Goal: Task Accomplishment & Management: Manage account settings

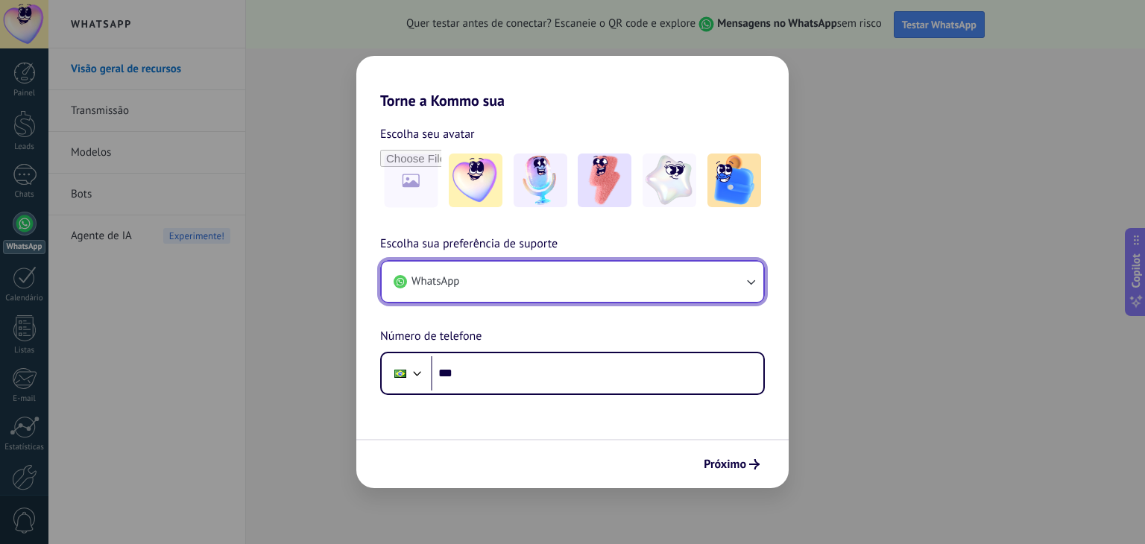
click at [566, 282] on button "WhatsApp" at bounding box center [573, 282] width 382 height 40
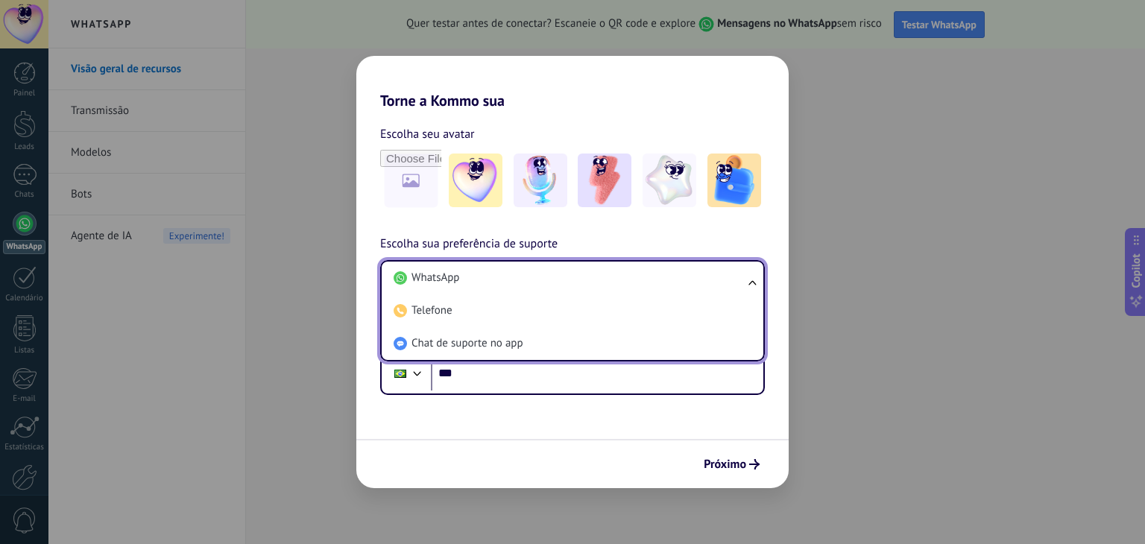
click at [566, 282] on li "WhatsApp" at bounding box center [570, 278] width 364 height 33
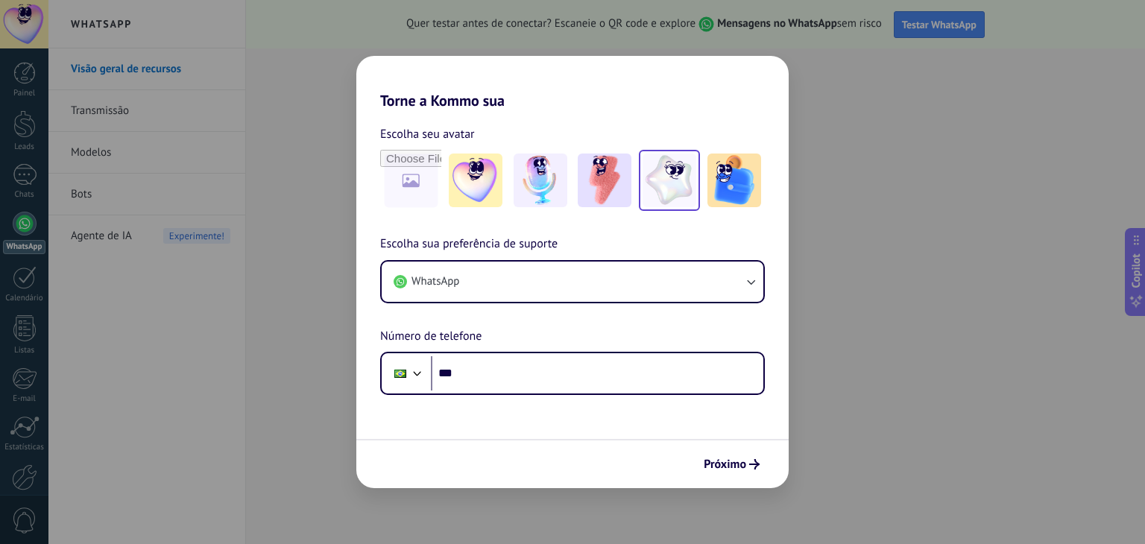
click at [687, 198] on img at bounding box center [669, 181] width 54 height 54
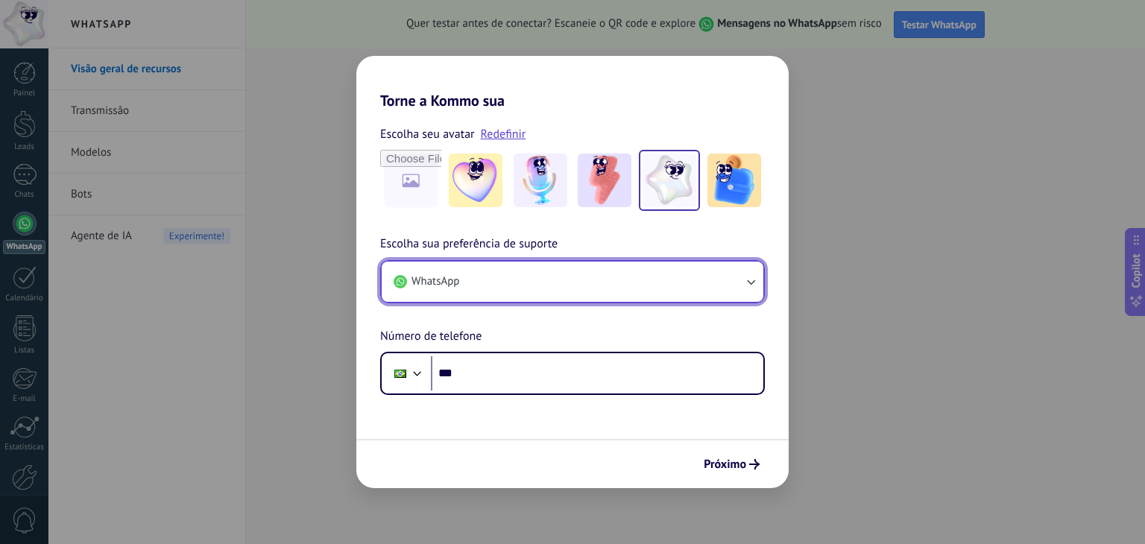
click at [543, 283] on button "WhatsApp" at bounding box center [573, 282] width 382 height 40
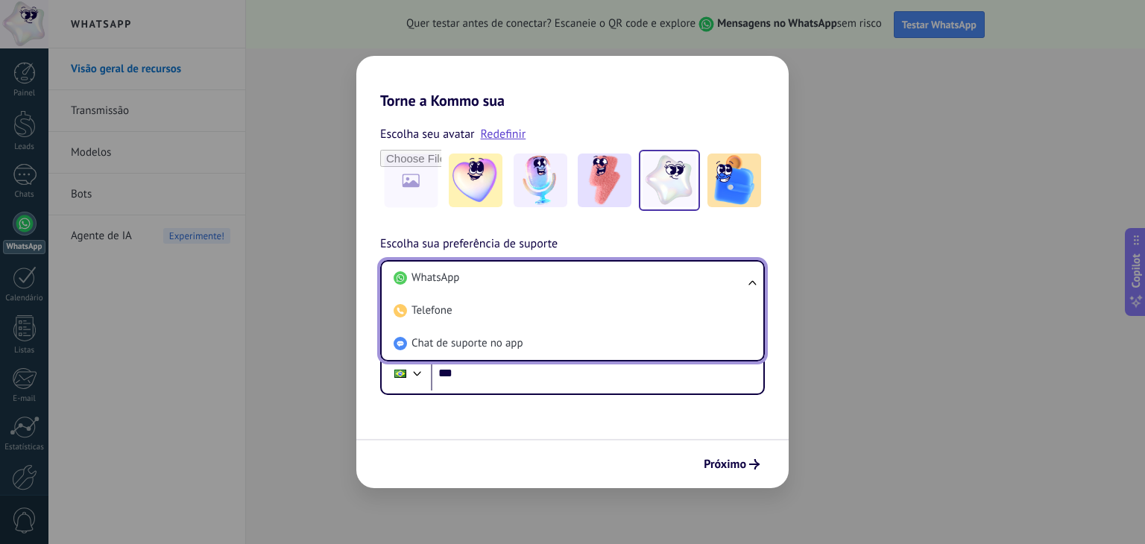
click at [543, 283] on li "WhatsApp" at bounding box center [570, 278] width 364 height 33
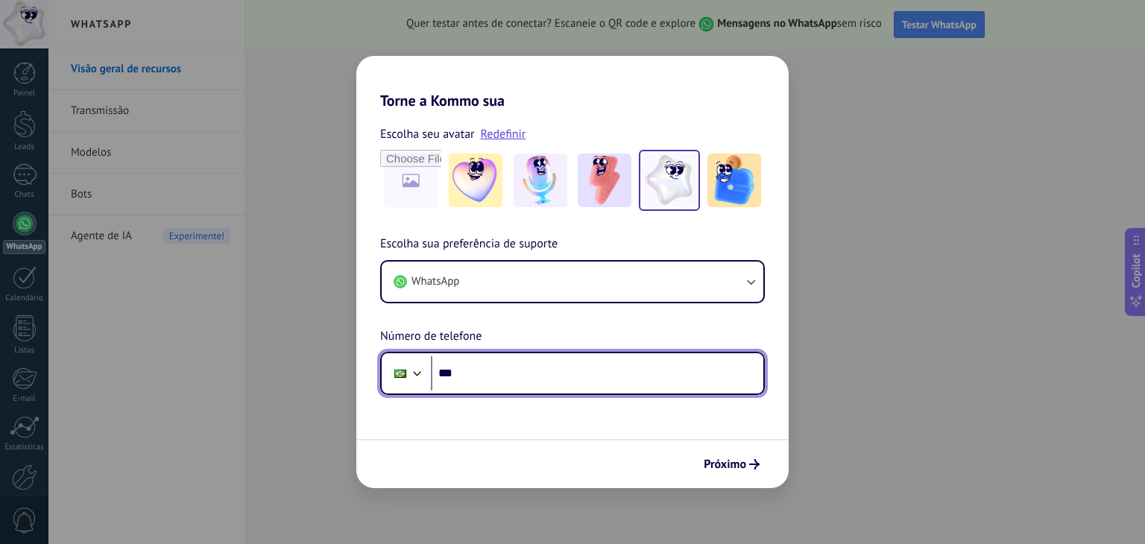
click at [534, 371] on input "***" at bounding box center [597, 373] width 332 height 34
type input "**********"
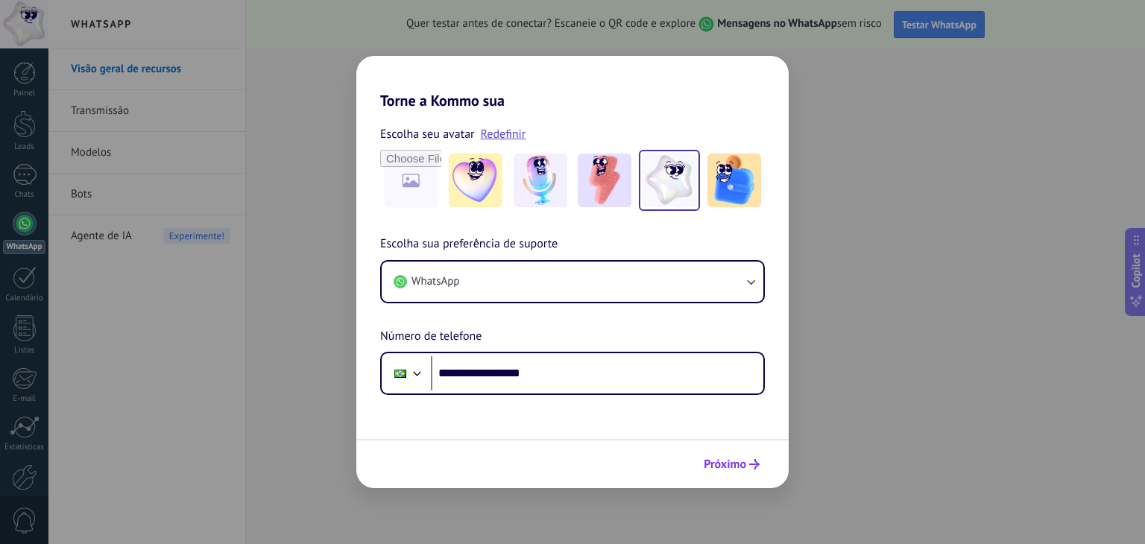
click at [744, 462] on span "Próximo" at bounding box center [725, 464] width 42 height 10
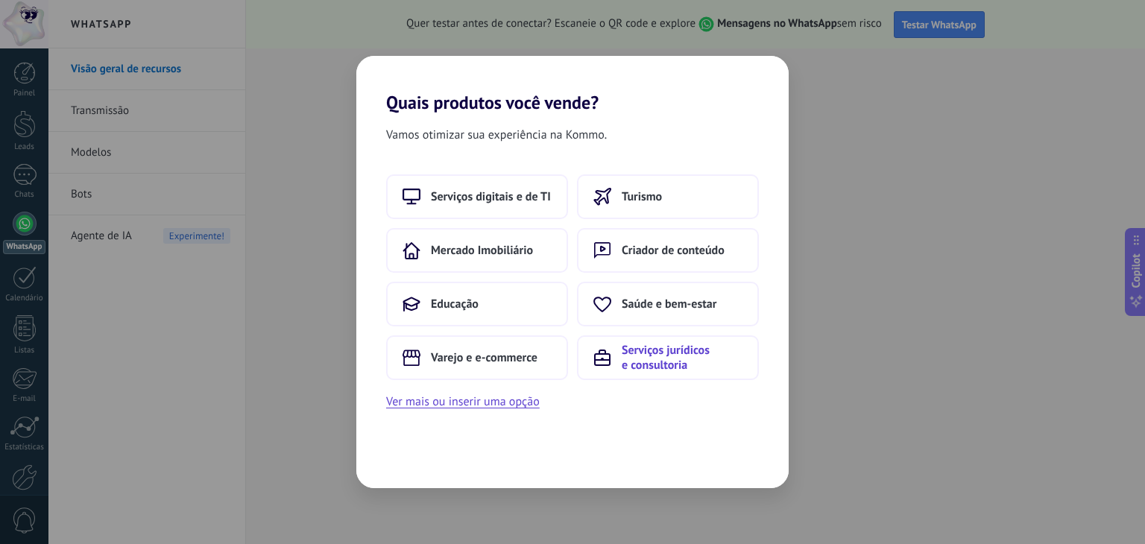
click at [692, 361] on span "Serviços jurídicos e consultoria" at bounding box center [682, 358] width 121 height 30
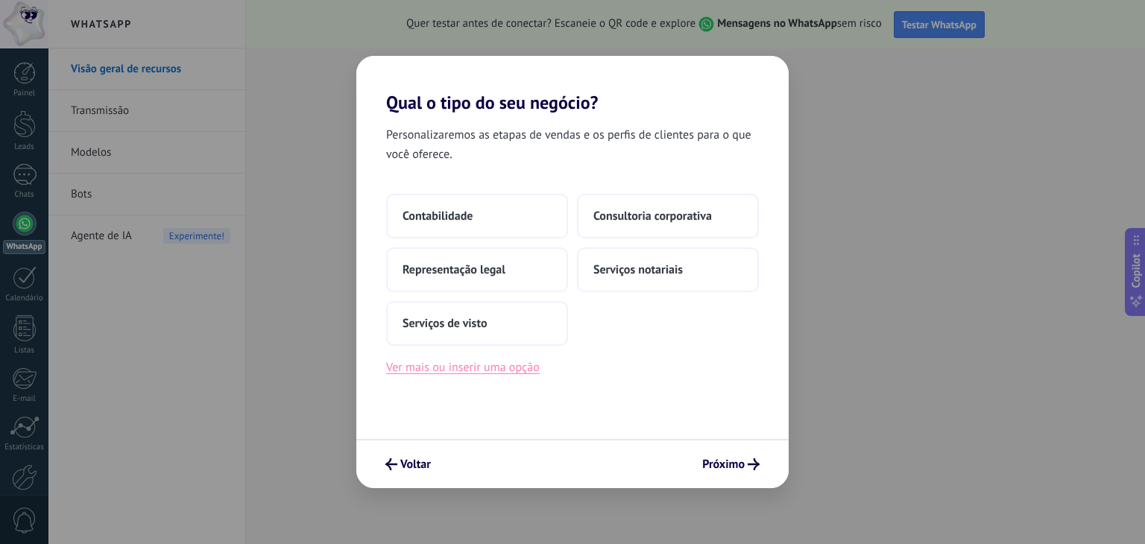
click at [502, 372] on button "Ver mais ou inserir uma opção" at bounding box center [463, 367] width 154 height 19
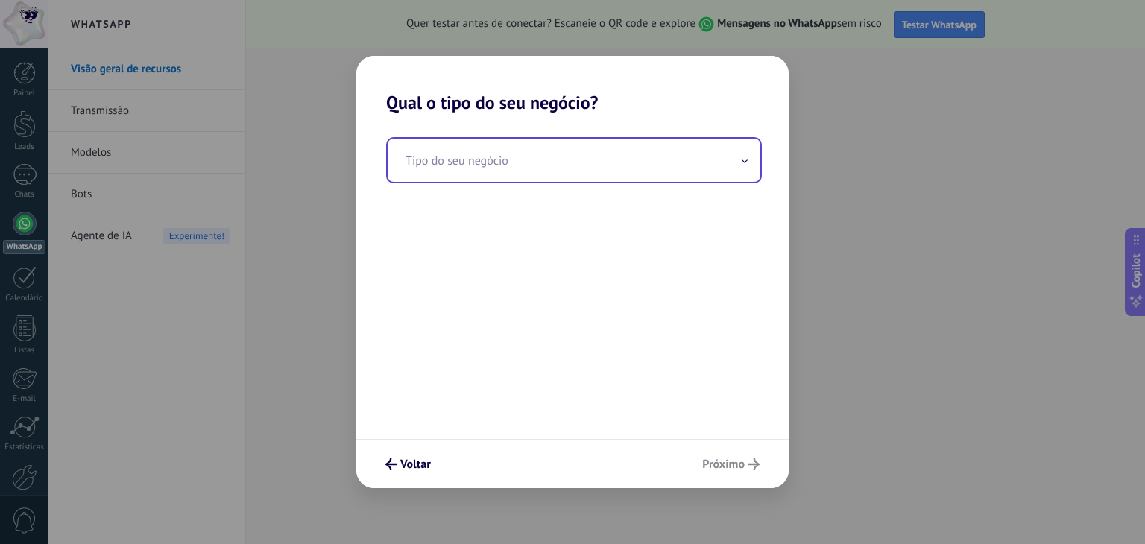
click at [507, 180] on input "text" at bounding box center [574, 160] width 373 height 43
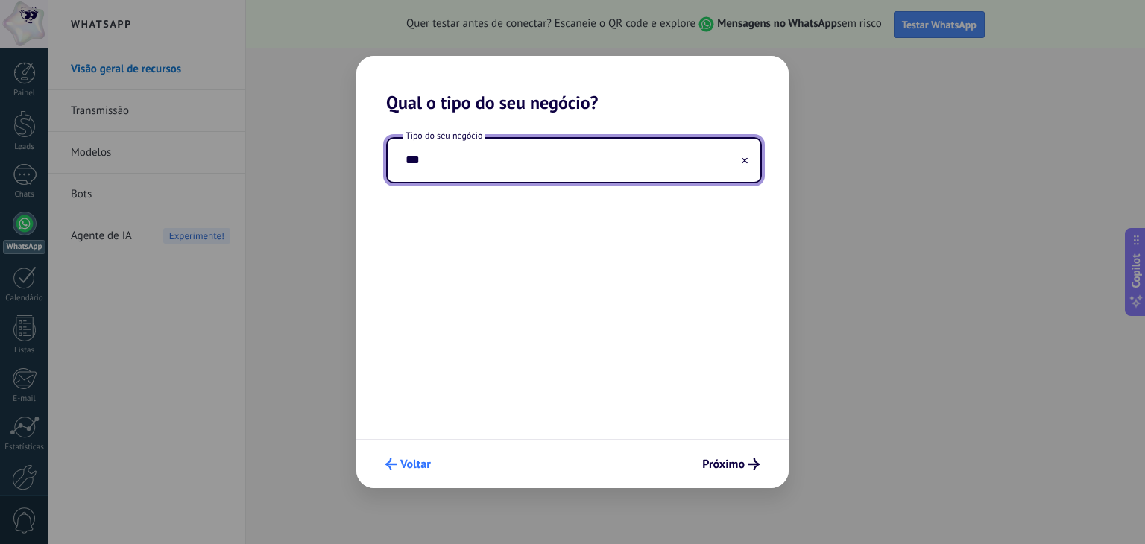
type input "***"
click at [402, 460] on span "Voltar" at bounding box center [415, 464] width 31 height 10
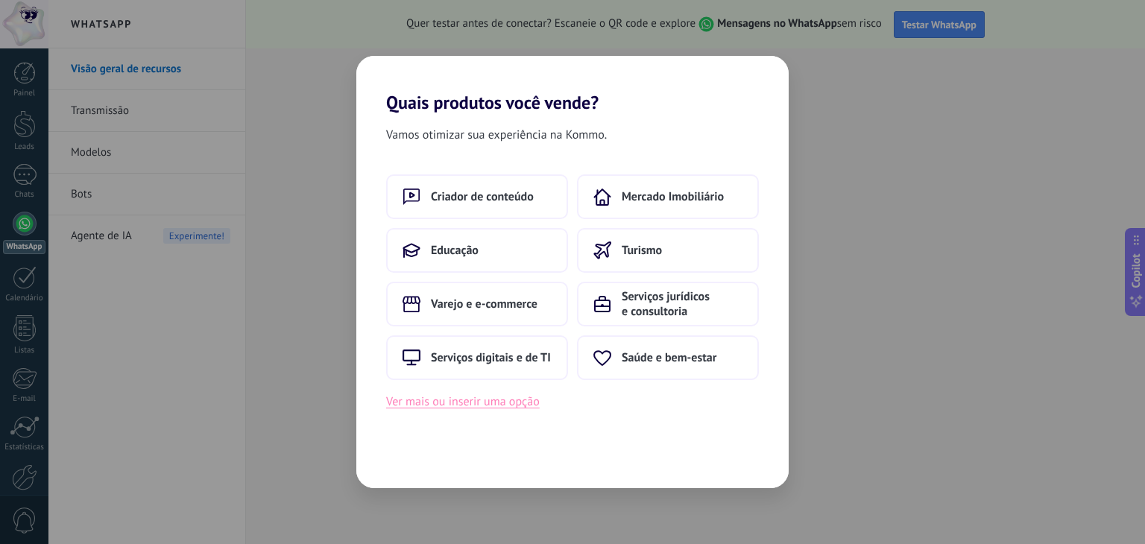
click at [448, 405] on button "Ver mais ou inserir uma opção" at bounding box center [463, 401] width 154 height 19
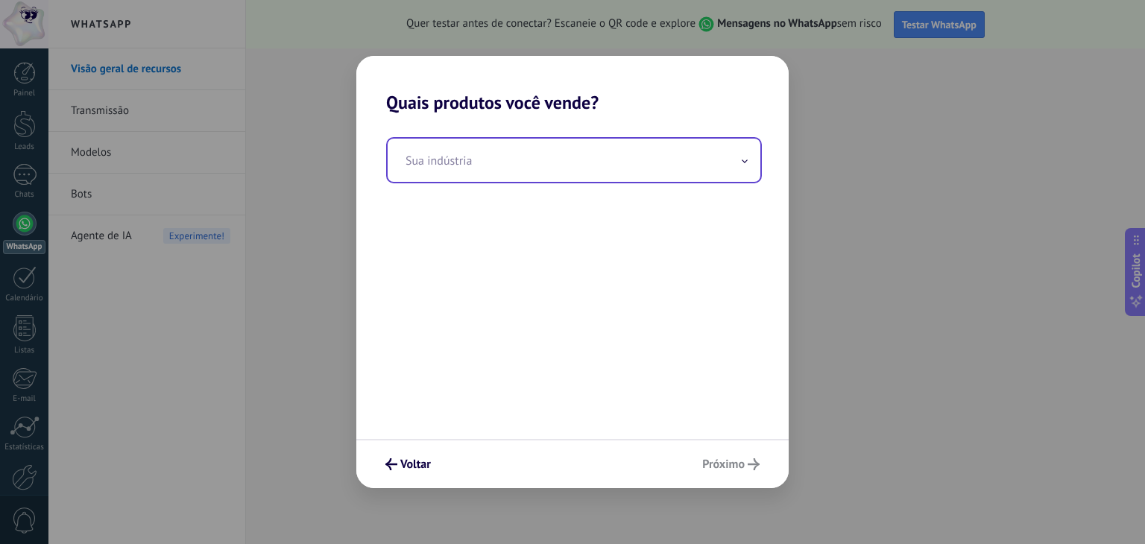
click at [542, 153] on input "text" at bounding box center [574, 160] width 373 height 43
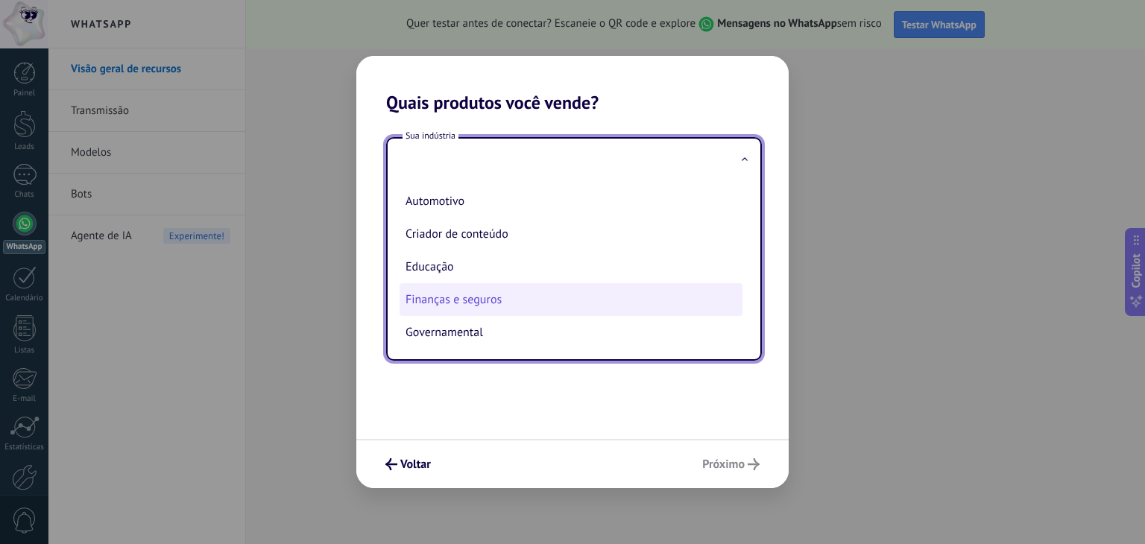
click at [478, 294] on li "Finanças e seguros" at bounding box center [571, 299] width 343 height 33
type input "**********"
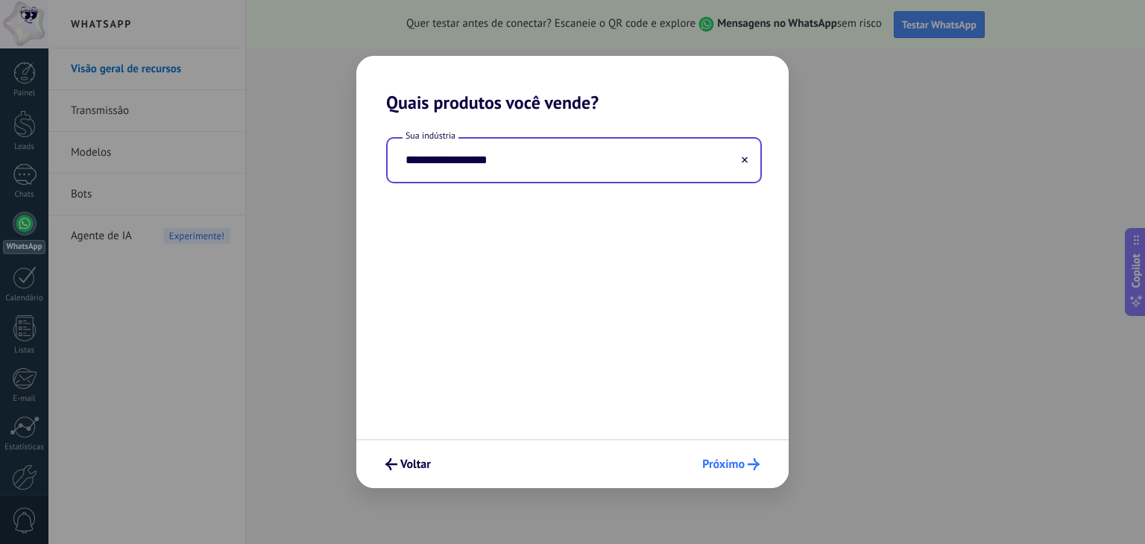
click at [727, 470] on span "Próximo" at bounding box center [723, 464] width 42 height 10
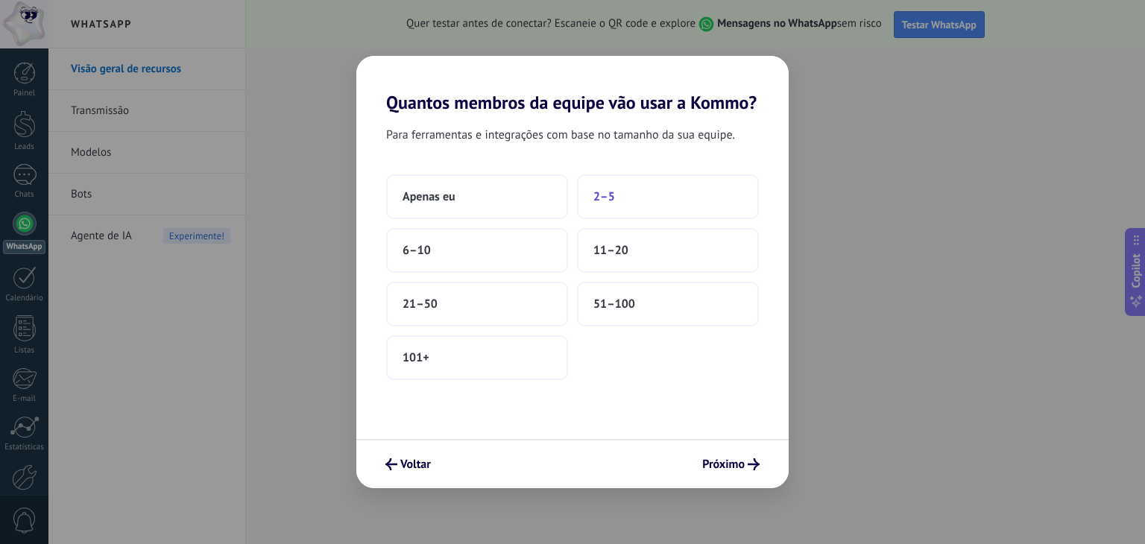
click at [626, 201] on button "2–5" at bounding box center [668, 196] width 182 height 45
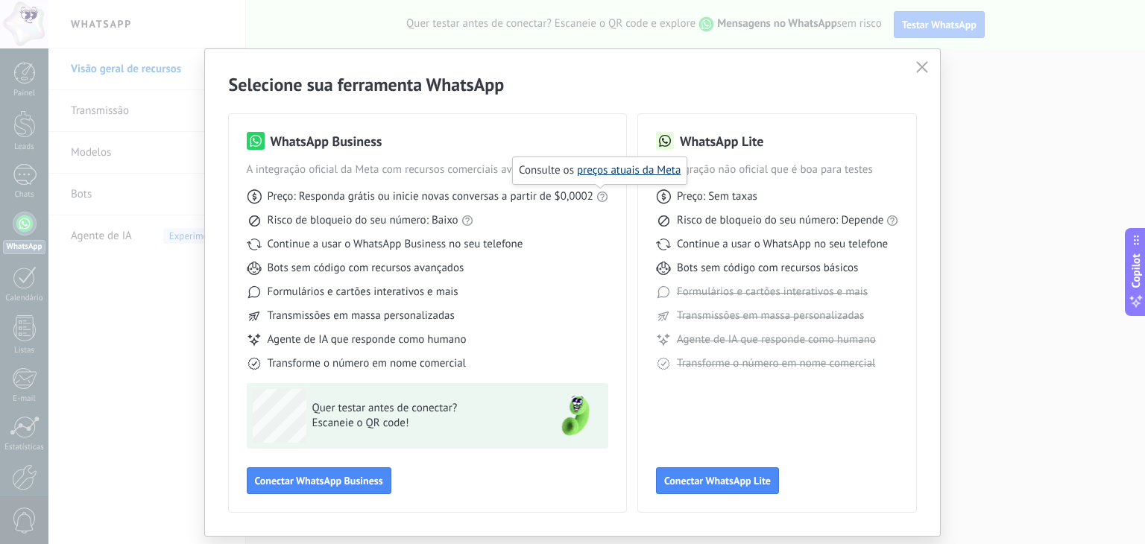
click at [620, 172] on link "preços atuais da Meta" at bounding box center [629, 170] width 104 height 14
click at [808, 199] on div "Preço: Sem taxas" at bounding box center [777, 196] width 243 height 15
click at [738, 254] on div "Preço: Sem taxas Risco de bloqueio do seu número: Depende Continue a usar o Wha…" at bounding box center [777, 274] width 243 height 194
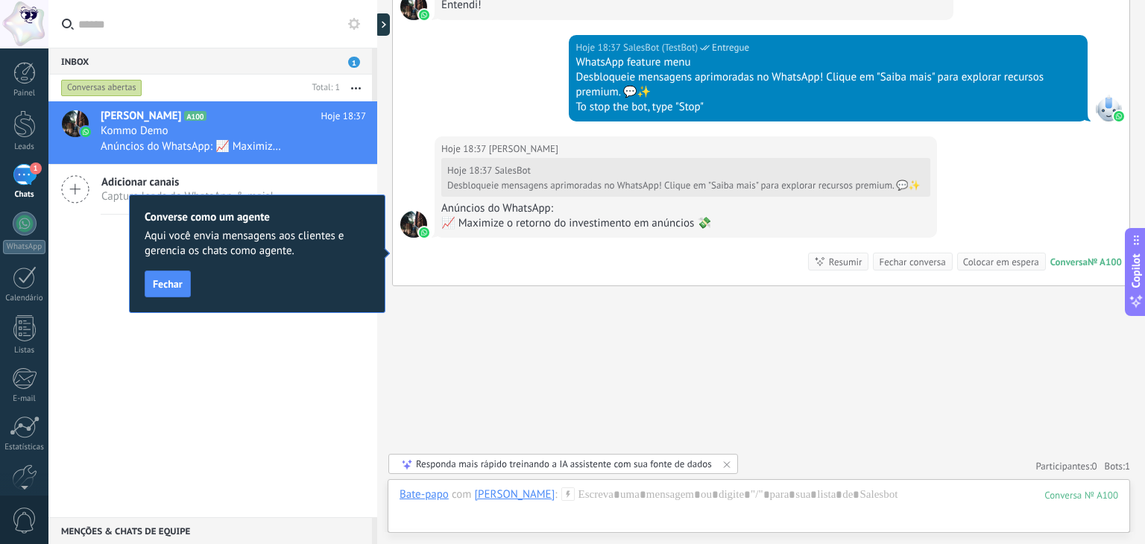
scroll to position [941, 0]
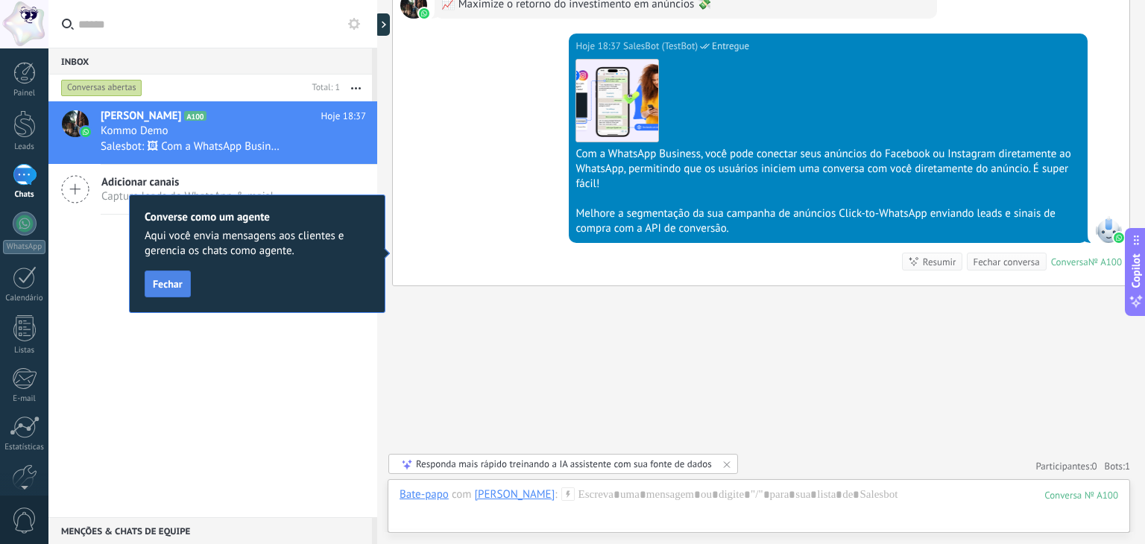
click at [170, 286] on span "Fechar" at bounding box center [168, 284] width 30 height 10
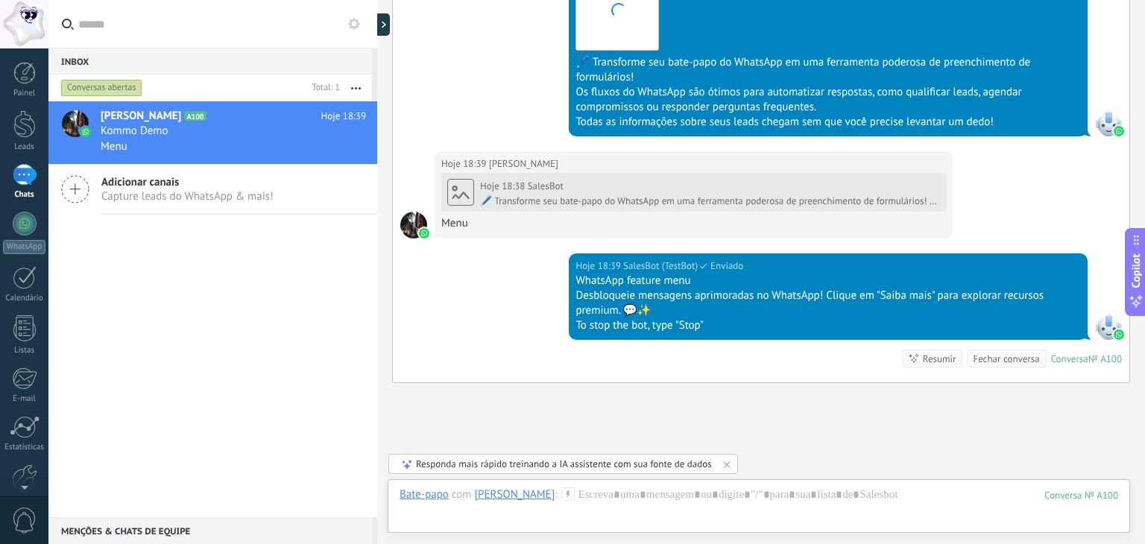
scroll to position [2217, 0]
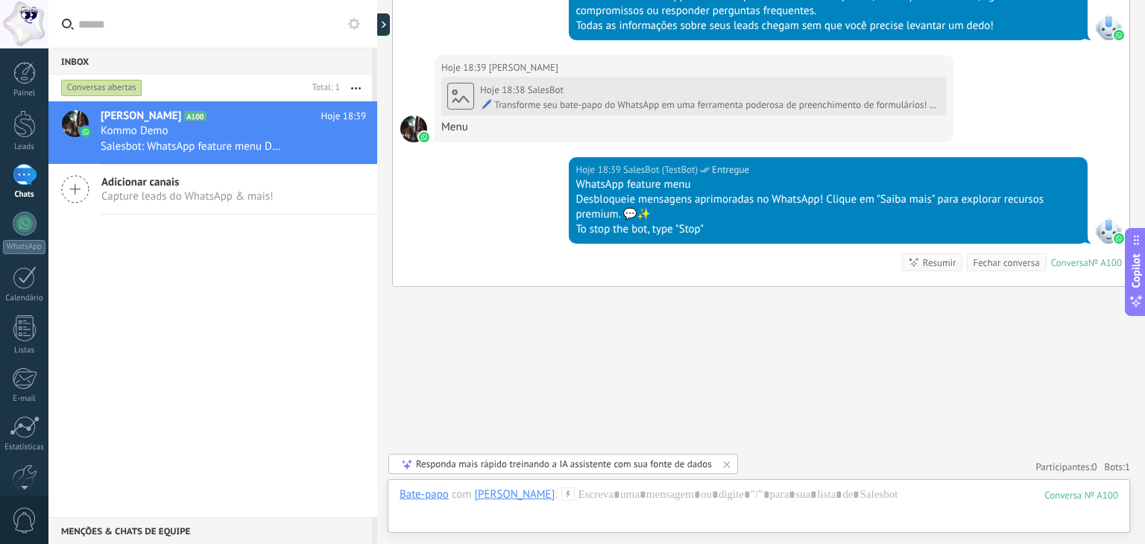
click at [646, 463] on div "Responda mais rápido treinando a IA assistente com sua fonte de dados" at bounding box center [564, 464] width 296 height 13
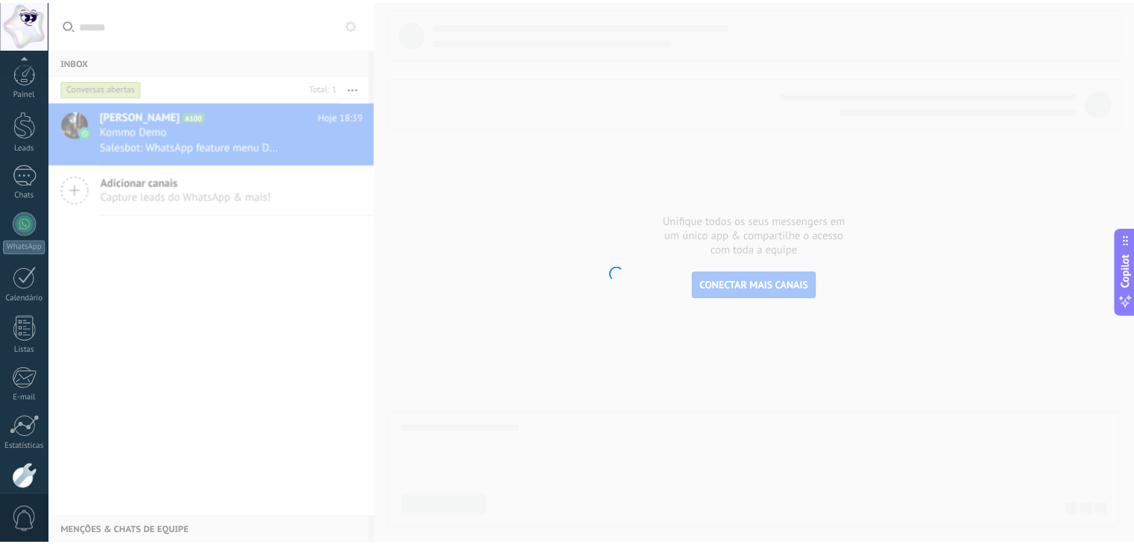
scroll to position [75, 0]
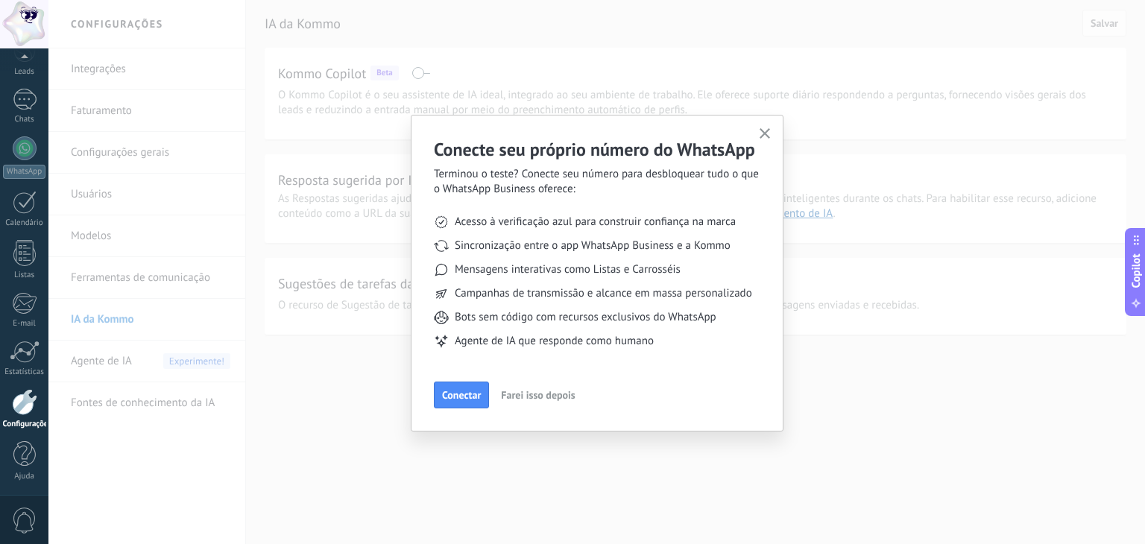
click at [763, 133] on icon "button" at bounding box center [765, 133] width 11 height 11
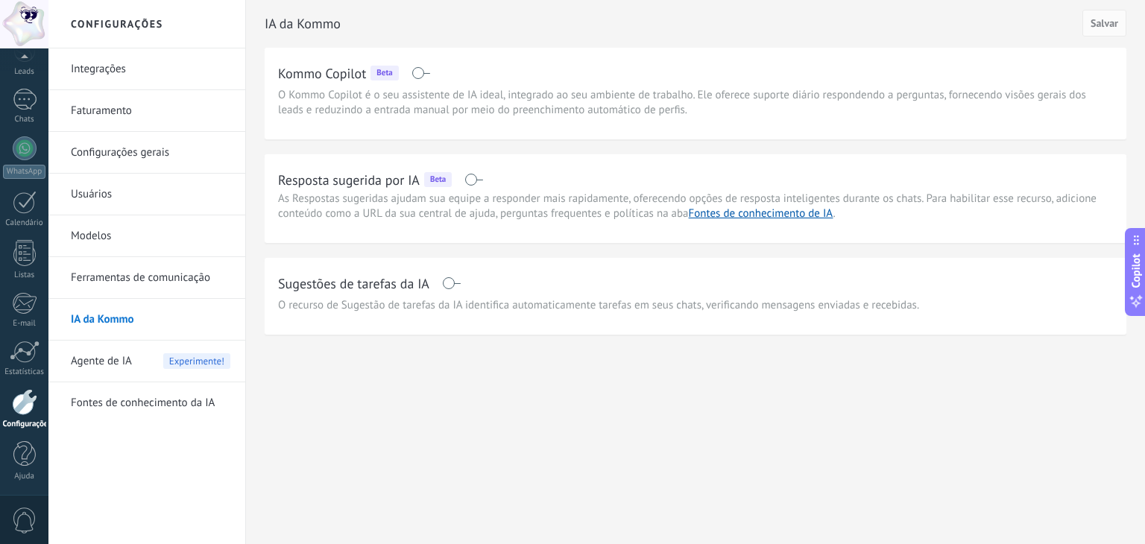
click at [114, 69] on link "Integrações" at bounding box center [151, 69] width 160 height 42
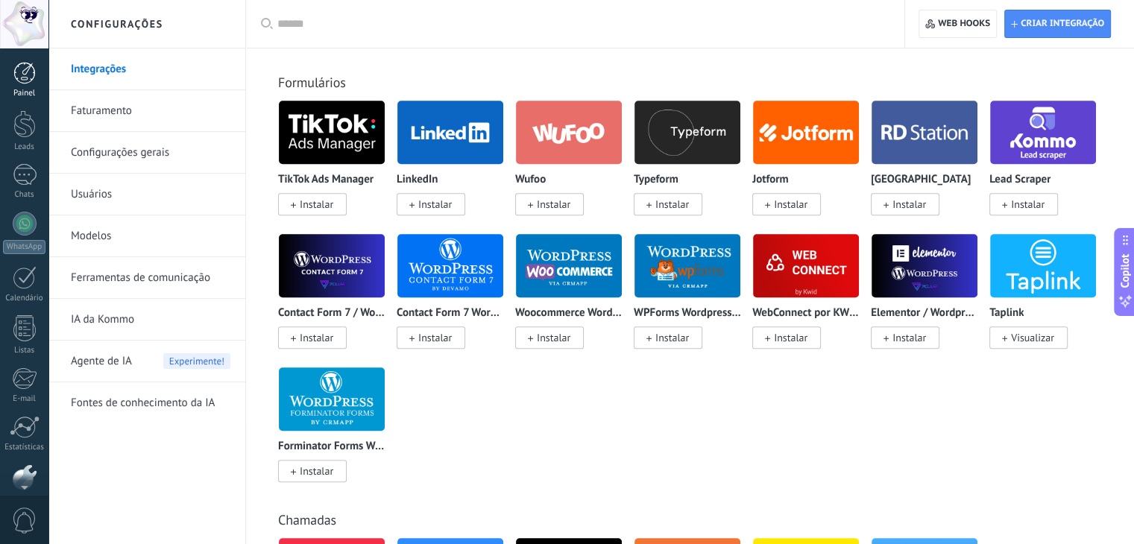
click at [29, 95] on div "Painel" at bounding box center [24, 94] width 43 height 10
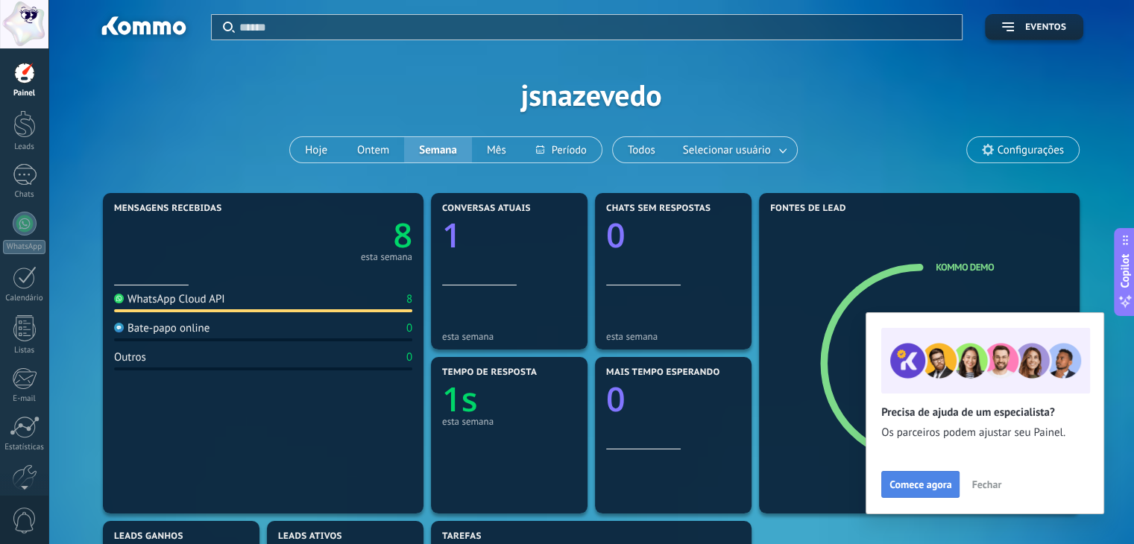
click at [929, 482] on span "Comece agora" at bounding box center [920, 484] width 62 height 10
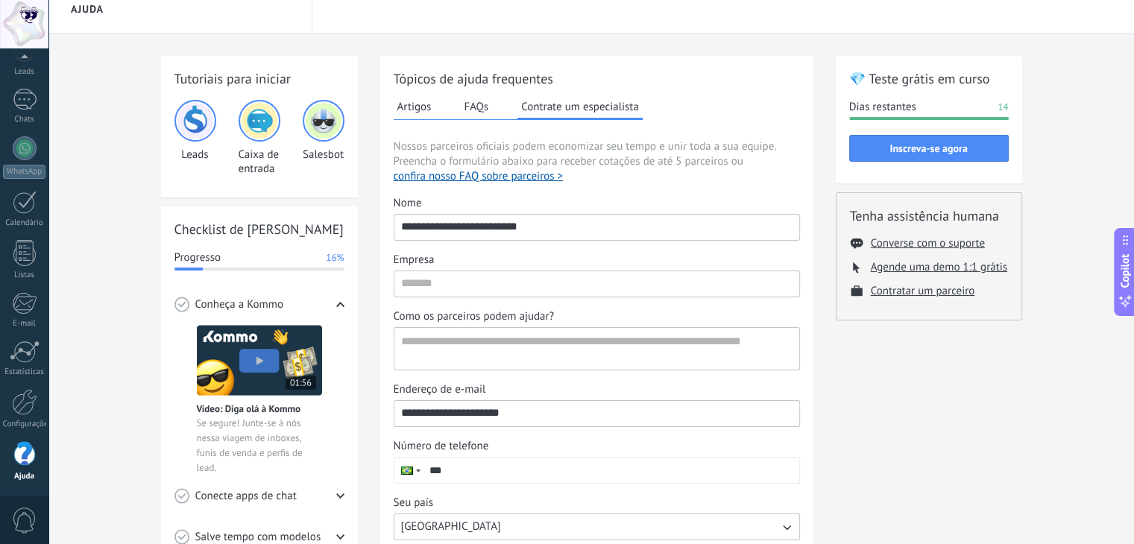
scroll to position [25, 0]
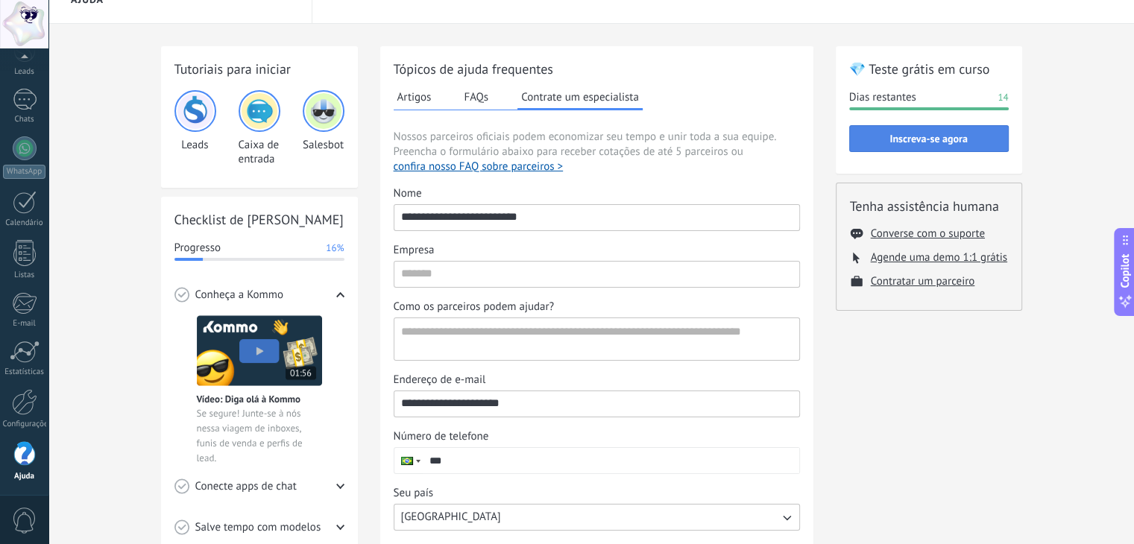
click at [924, 143] on span "Inscreva-se agora" at bounding box center [928, 138] width 78 height 10
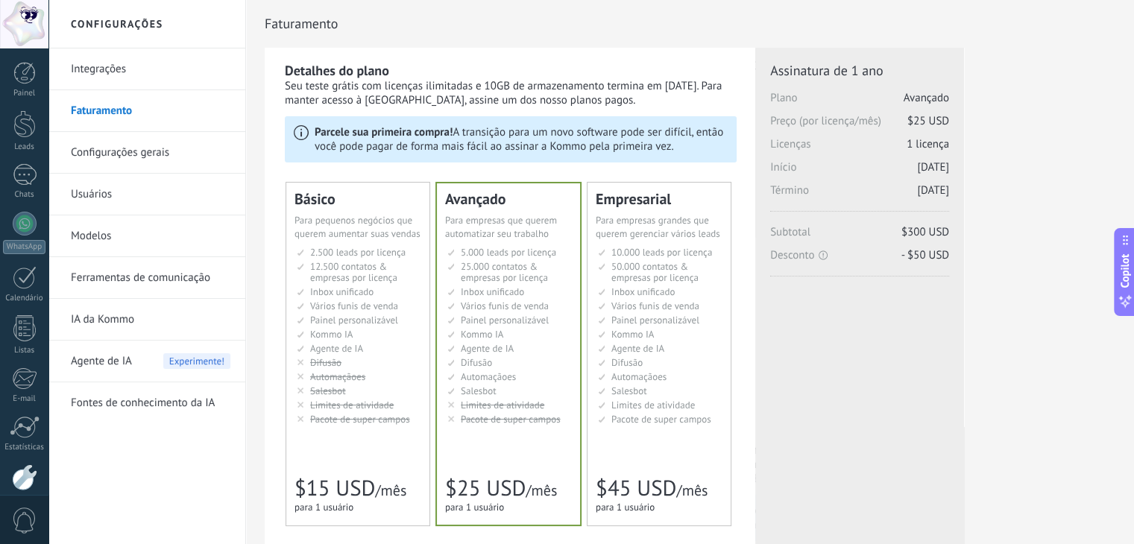
click at [340, 337] on span "Kommo IA" at bounding box center [331, 334] width 42 height 13
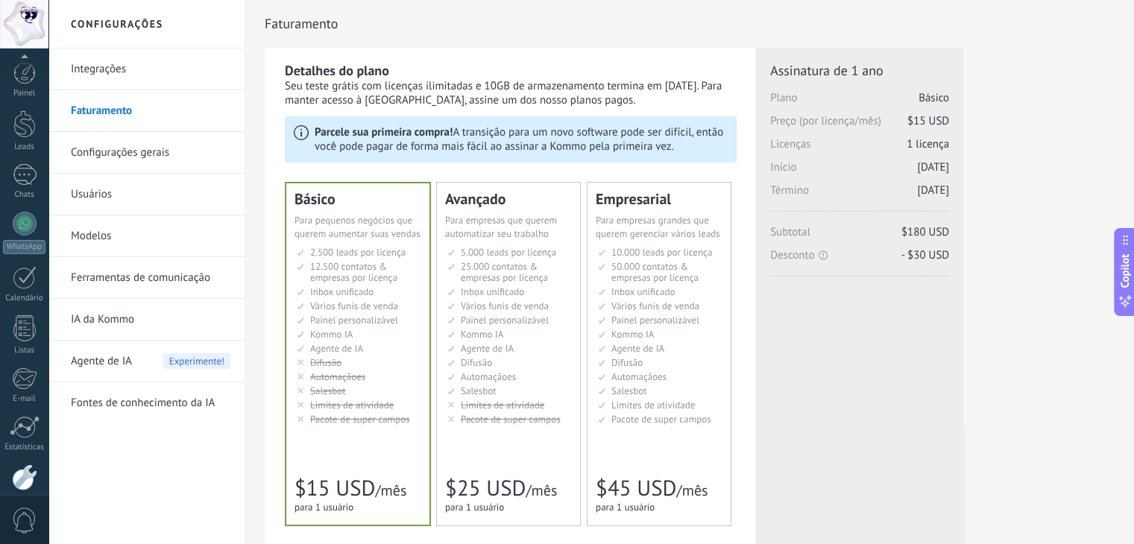
scroll to position [75, 0]
click at [28, 152] on div at bounding box center [25, 148] width 24 height 24
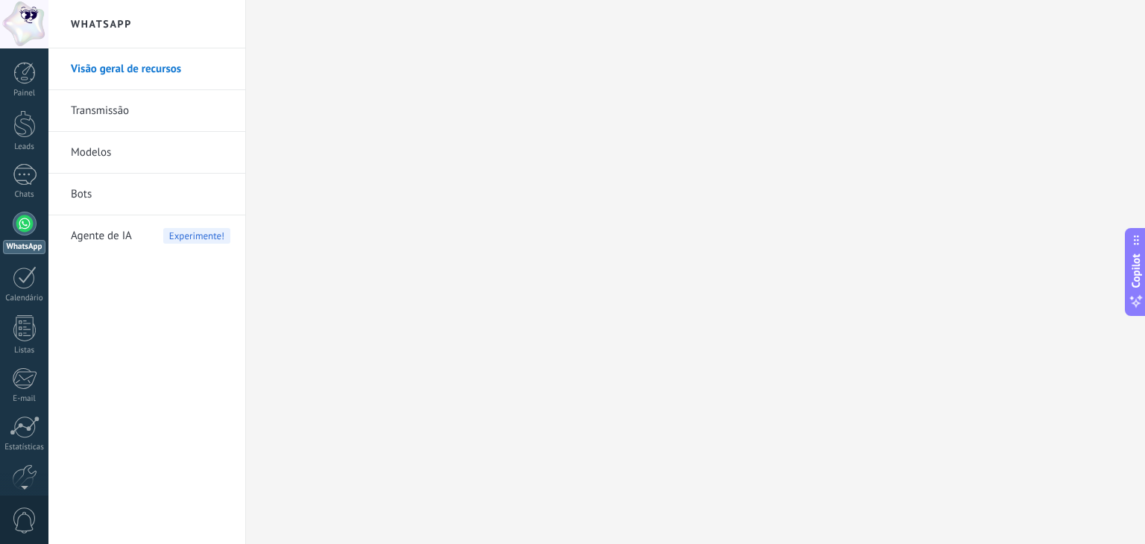
click at [165, 59] on link "Visão geral de recursos" at bounding box center [151, 69] width 160 height 42
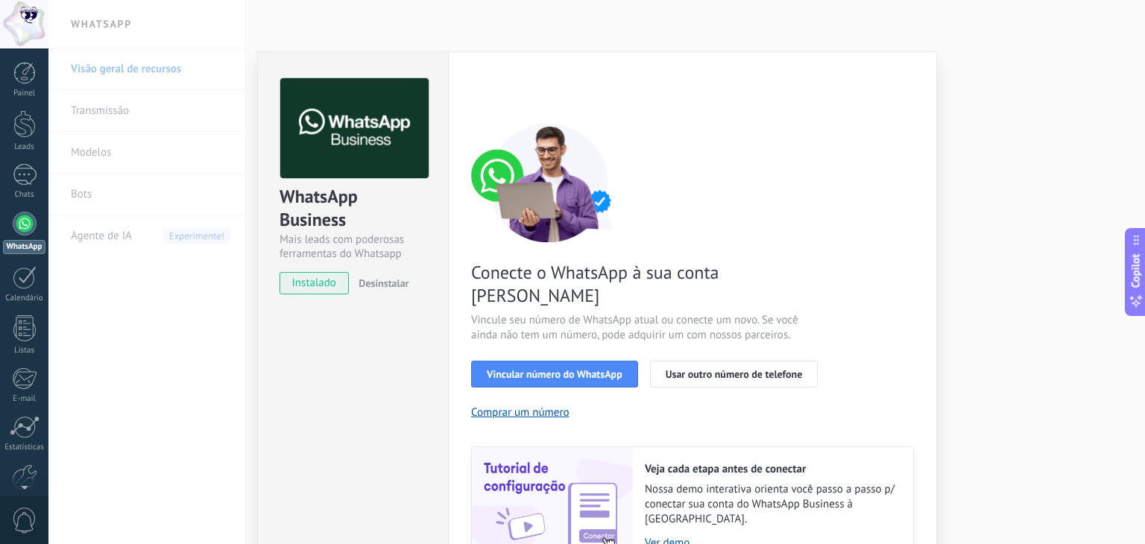
drag, startPoint x: 1137, startPoint y: 48, endPoint x: 1142, endPoint y: 73, distance: 25.7
click at [1133, 73] on div "WhatsApp Business Mais leads com poderosas ferramentas do Whatsapp instalado De…" at bounding box center [596, 272] width 1096 height 544
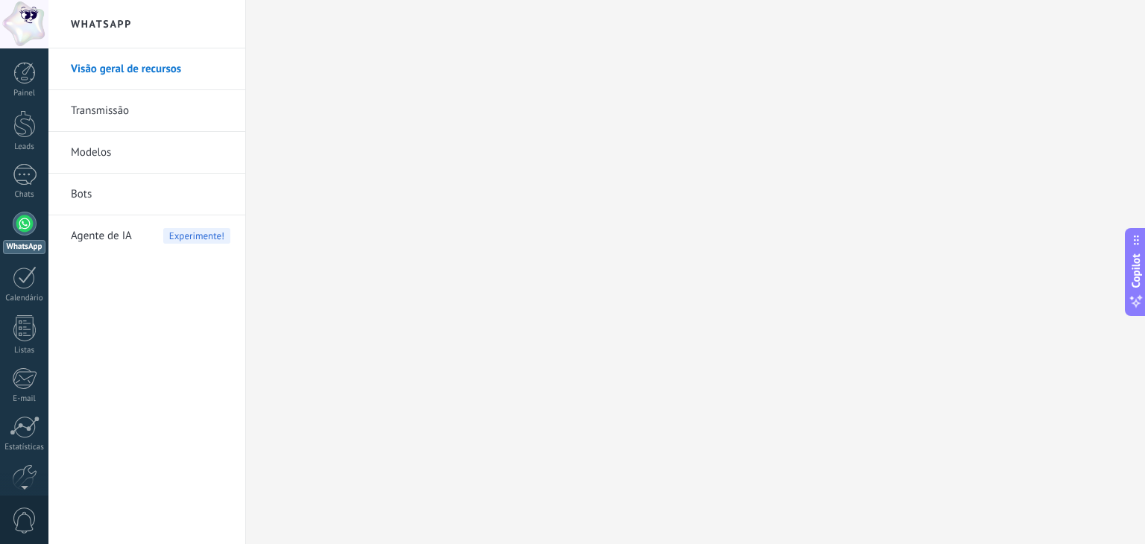
click at [98, 145] on link "Modelos" at bounding box center [151, 153] width 160 height 42
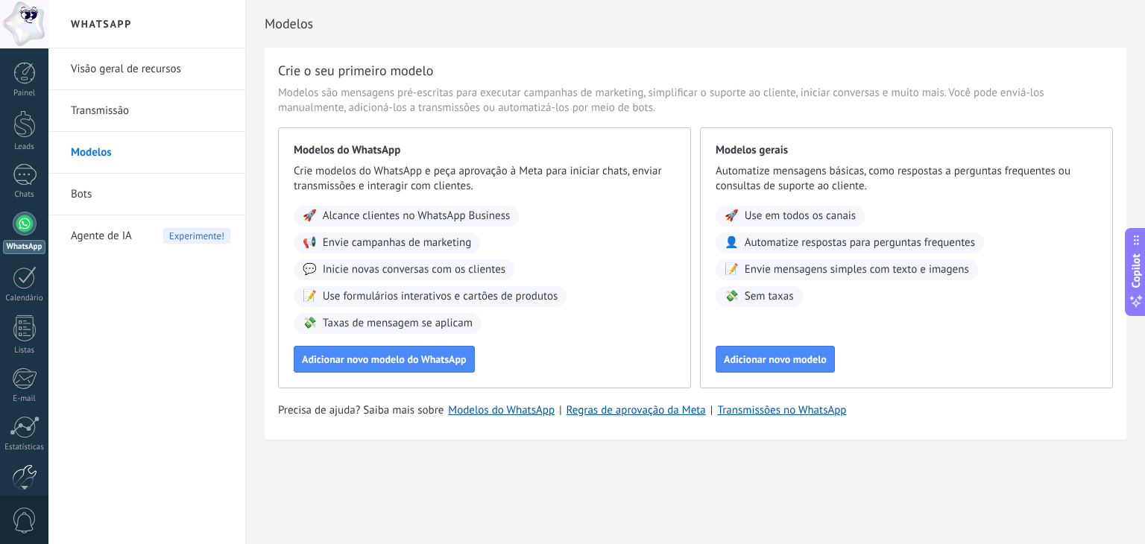
click at [20, 470] on div at bounding box center [24, 477] width 25 height 26
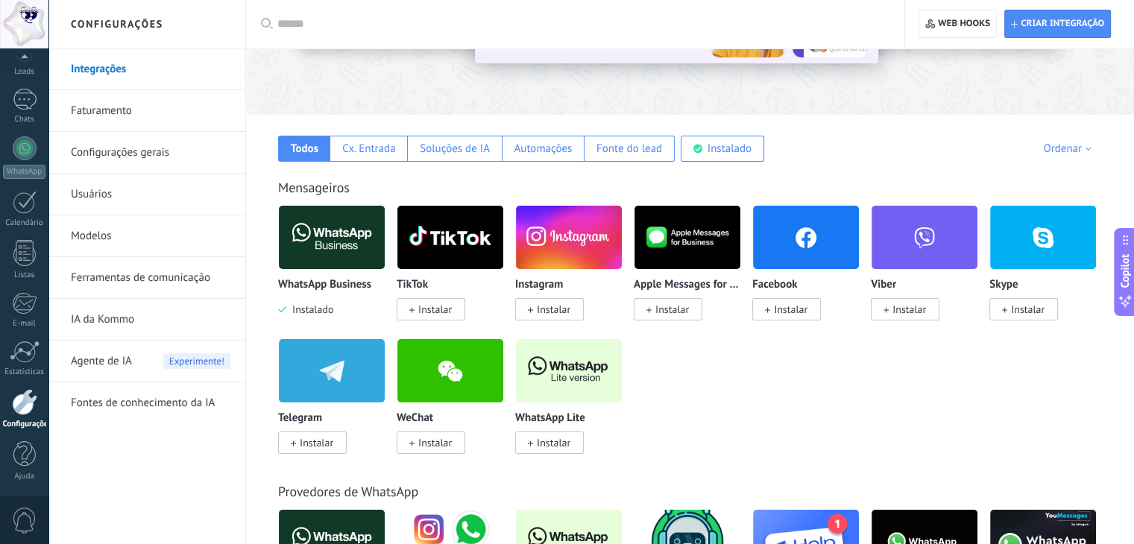
scroll to position [198, 0]
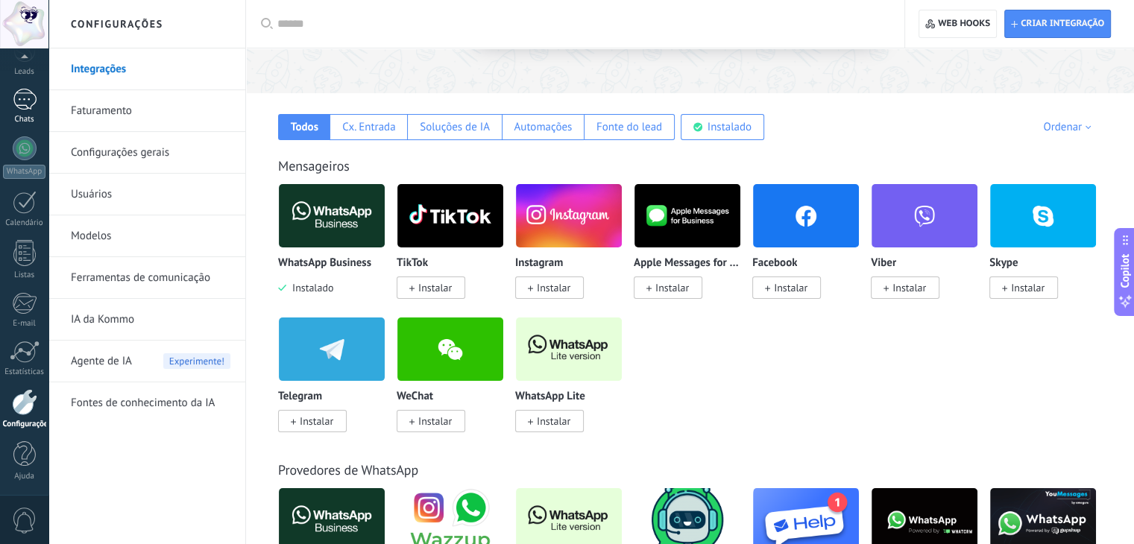
click at [32, 100] on div at bounding box center [25, 100] width 24 height 22
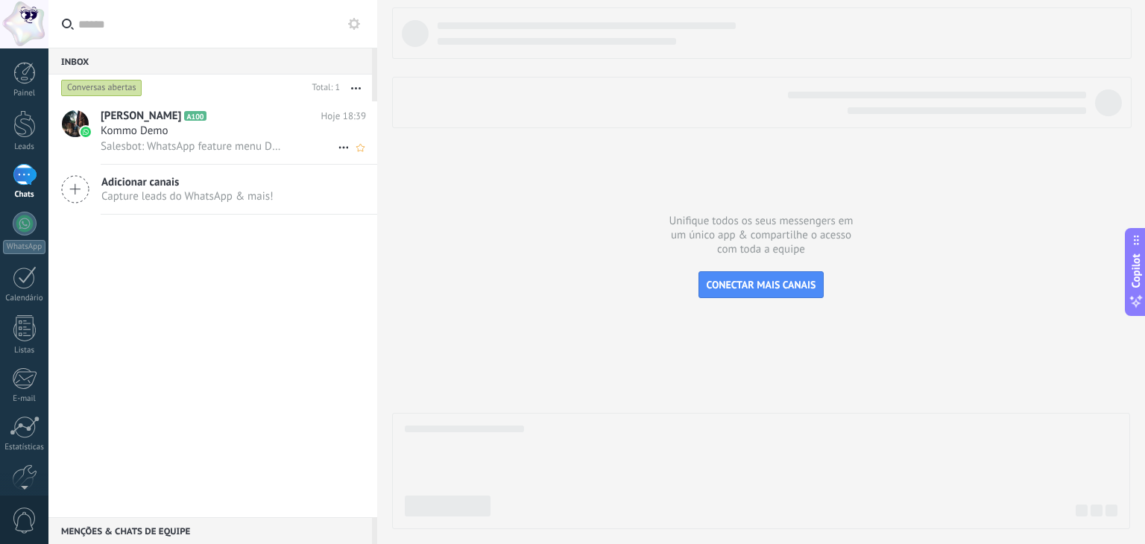
click at [237, 146] on span "Salesbot: WhatsApp feature menu Desbloqueie mensagens aprimoradas no WhatsApp! …" at bounding box center [192, 146] width 183 height 14
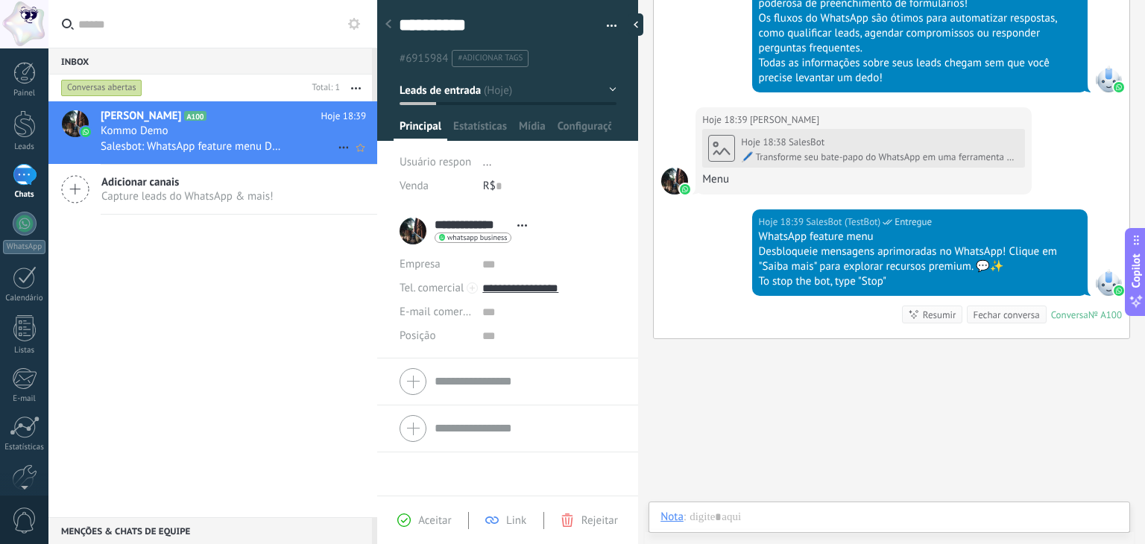
scroll to position [22, 0]
click at [359, 22] on icon at bounding box center [354, 24] width 12 height 12
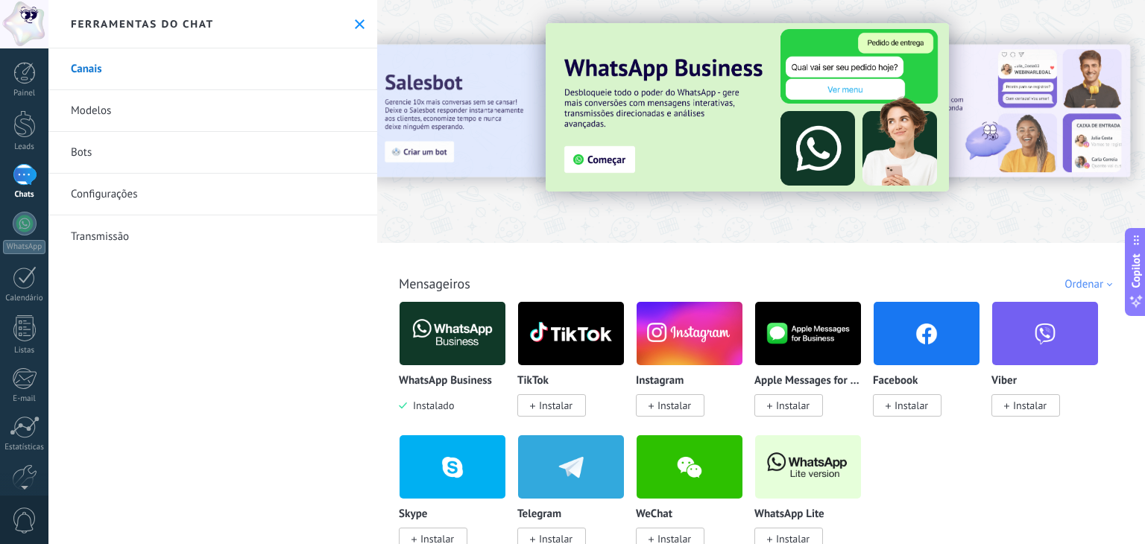
click at [107, 192] on link "Configurações" at bounding box center [212, 195] width 329 height 42
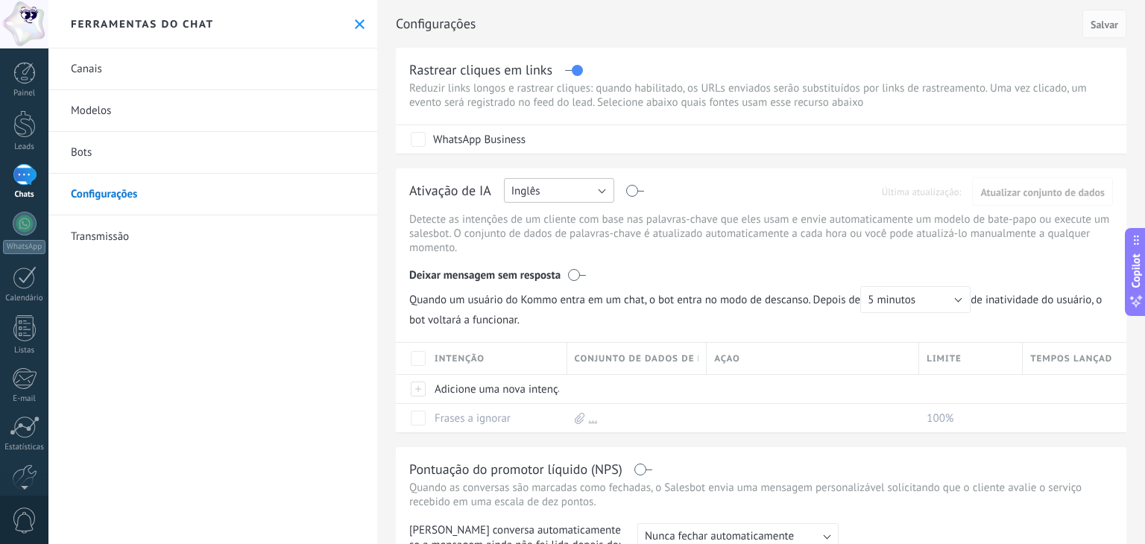
click at [575, 200] on button "Inglês" at bounding box center [559, 190] width 110 height 25
